Goal: Find specific page/section: Find specific page/section

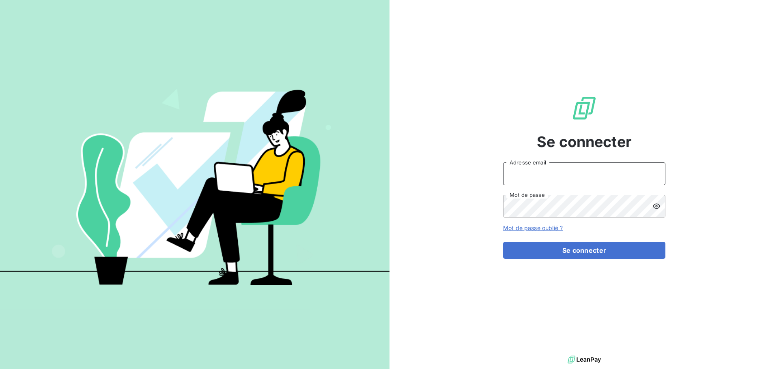
type input "[PERSON_NAME][EMAIL_ADDRESS][DOMAIN_NAME]"
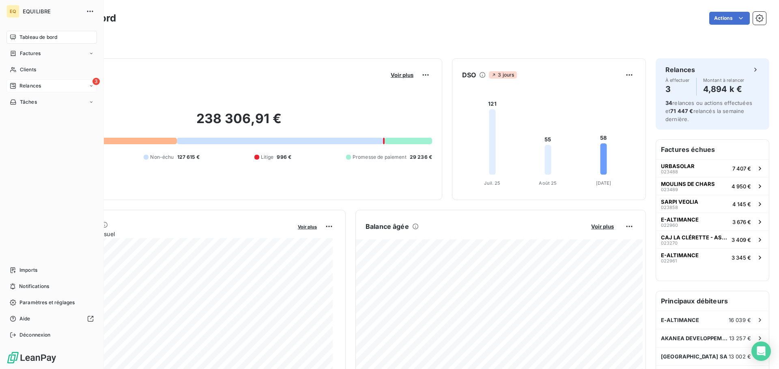
click at [36, 82] on div "3 Relances" at bounding box center [51, 85] width 90 height 13
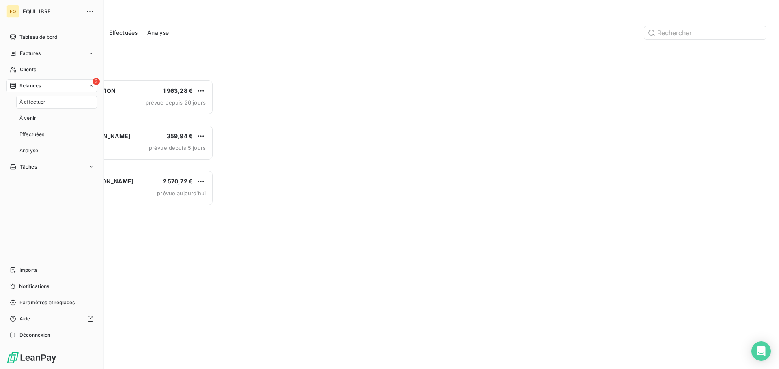
scroll to position [284, 168]
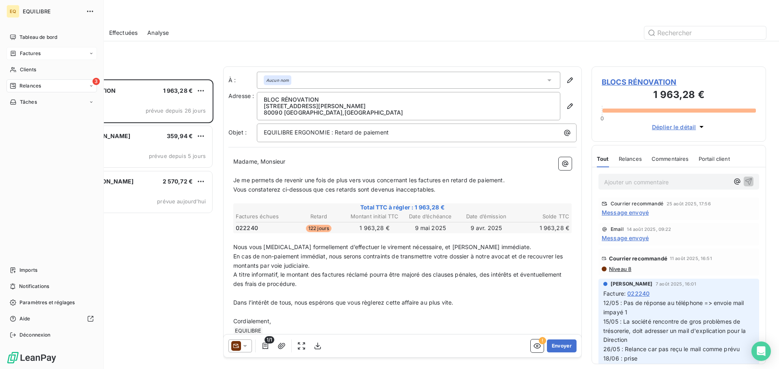
click at [43, 52] on div "Factures" at bounding box center [51, 53] width 90 height 13
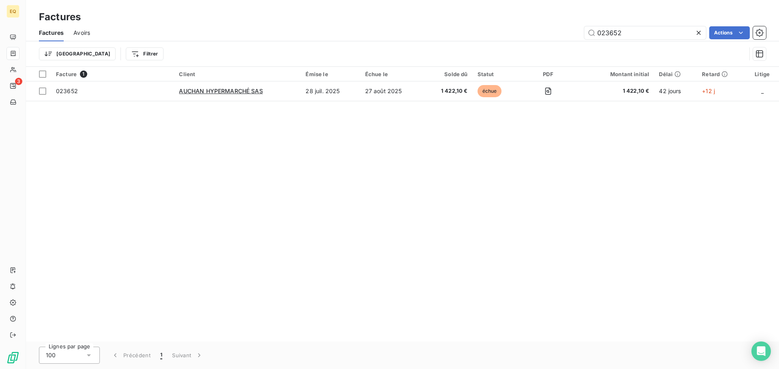
drag, startPoint x: 584, startPoint y: 31, endPoint x: 566, endPoint y: 30, distance: 18.3
click at [566, 30] on div "023652 Actions" at bounding box center [433, 32] width 666 height 13
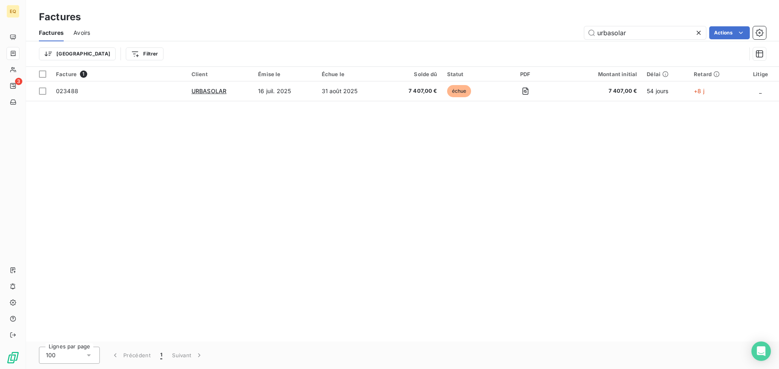
type input "urbasolar"
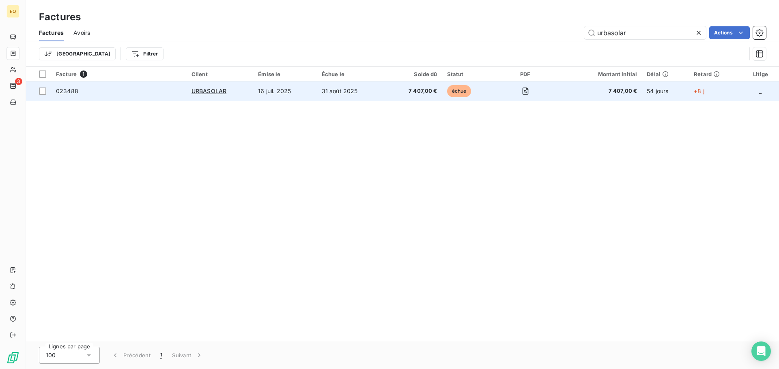
click at [399, 93] on span "7 407,00 €" at bounding box center [413, 91] width 47 height 8
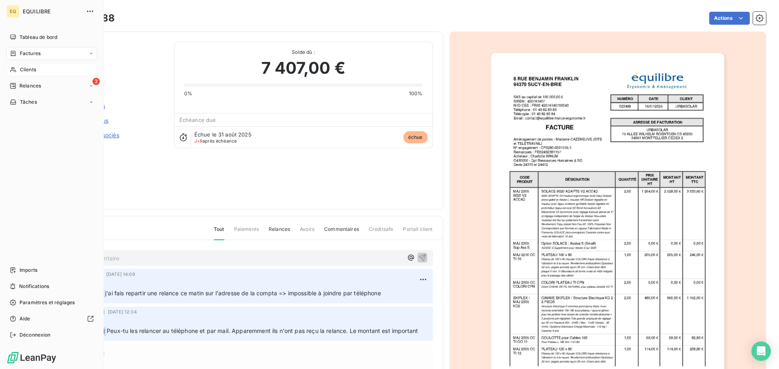
drag, startPoint x: 26, startPoint y: 69, endPoint x: 48, endPoint y: 70, distance: 22.0
click at [27, 69] on span "Clients" at bounding box center [28, 69] width 16 height 7
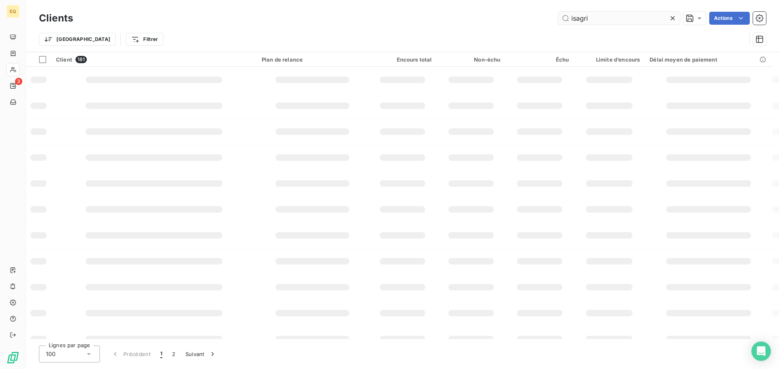
type input "isagri"
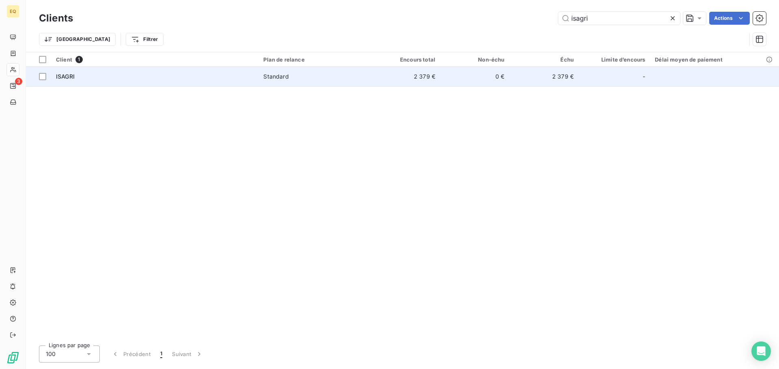
click at [301, 79] on span "Standard" at bounding box center [314, 77] width 103 height 8
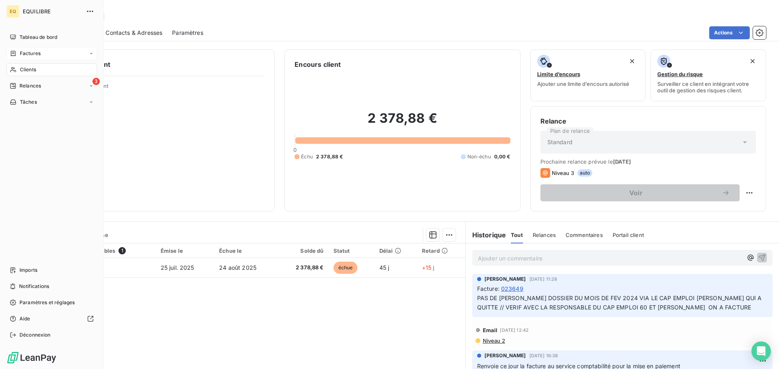
click at [32, 50] on span "Factures" at bounding box center [30, 53] width 21 height 7
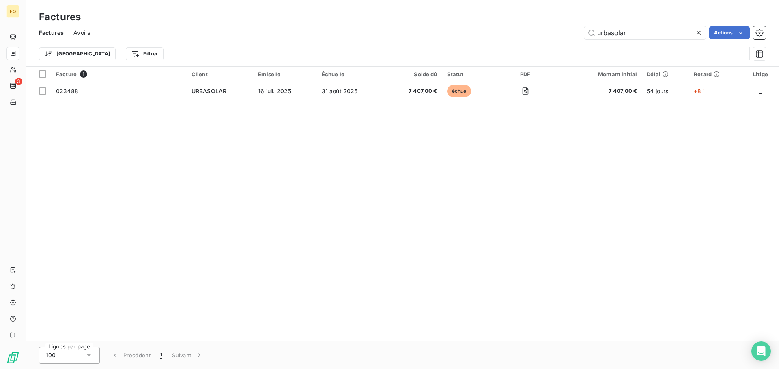
drag, startPoint x: 616, startPoint y: 34, endPoint x: 571, endPoint y: 30, distance: 44.8
click at [574, 30] on div "urbasolar Actions" at bounding box center [433, 32] width 666 height 13
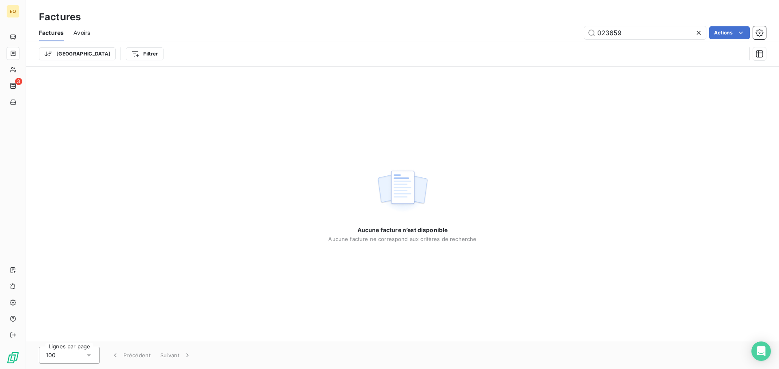
type input "023659"
